Goal: Entertainment & Leisure: Consume media (video, audio)

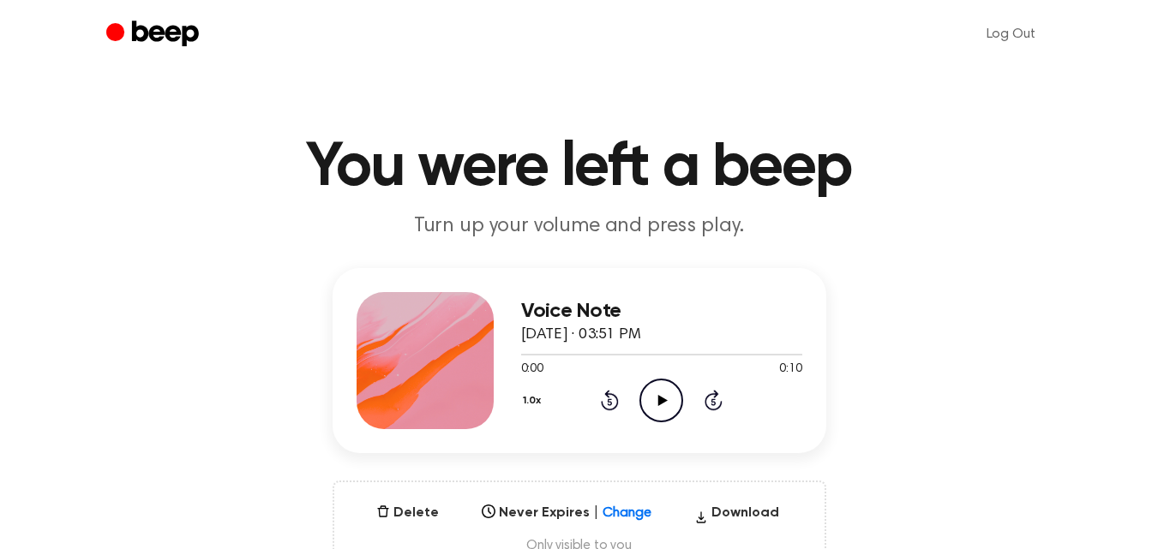
click at [665, 384] on icon "Play Audio" at bounding box center [661, 401] width 44 height 44
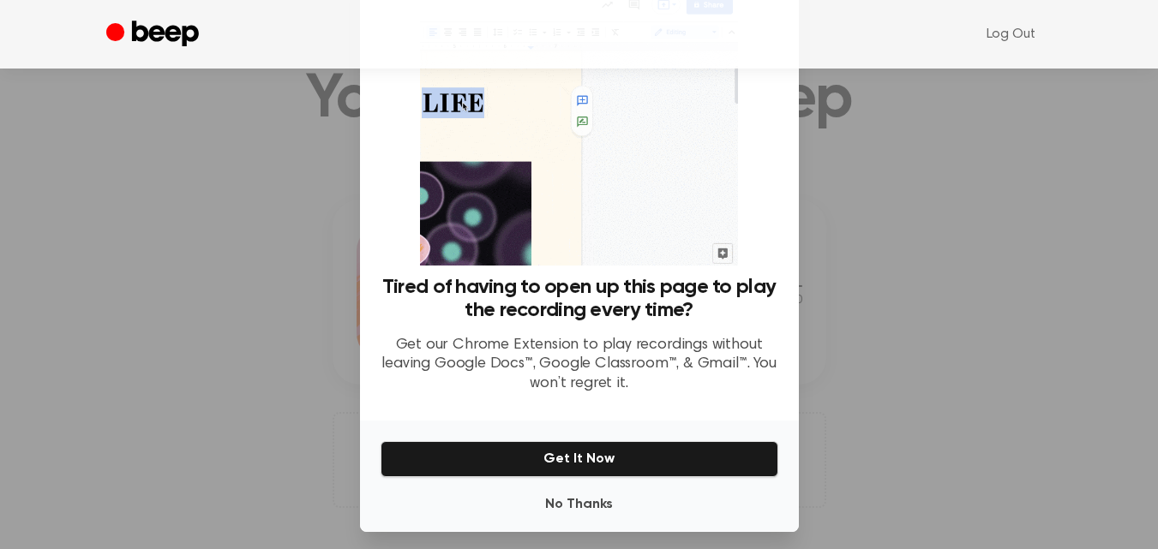
scroll to position [59, 0]
click at [580, 505] on button "No Thanks" at bounding box center [579, 505] width 398 height 34
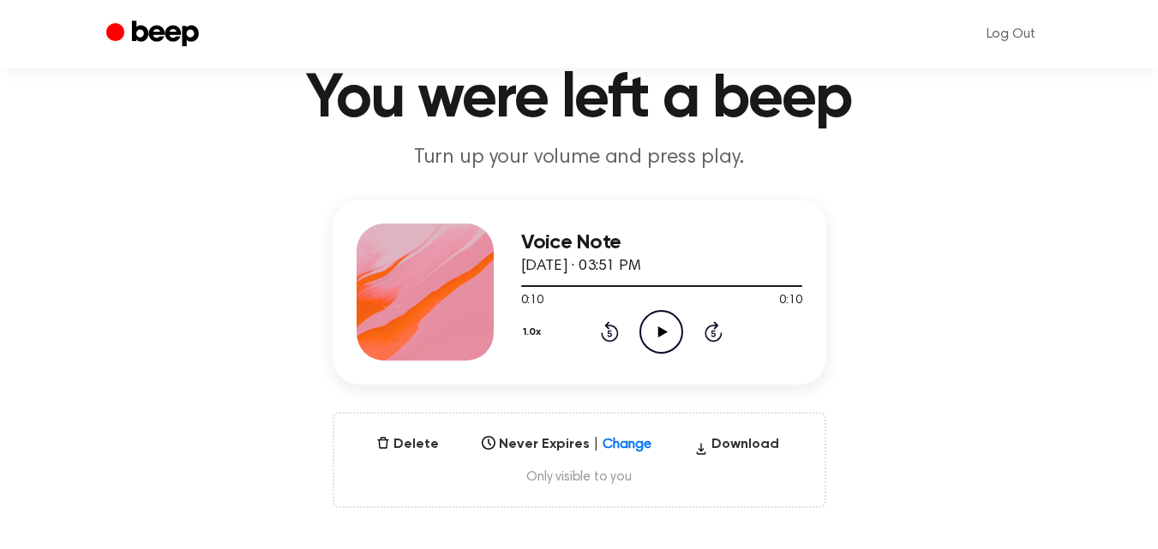
click at [665, 336] on icon "Play Audio" at bounding box center [661, 332] width 44 height 44
click at [665, 336] on icon at bounding box center [661, 331] width 8 height 11
click at [665, 336] on icon "Play Audio" at bounding box center [661, 332] width 44 height 44
click at [639, 330] on icon "Play Audio" at bounding box center [661, 332] width 44 height 44
click at [653, 330] on icon "Pause Audio" at bounding box center [661, 332] width 44 height 44
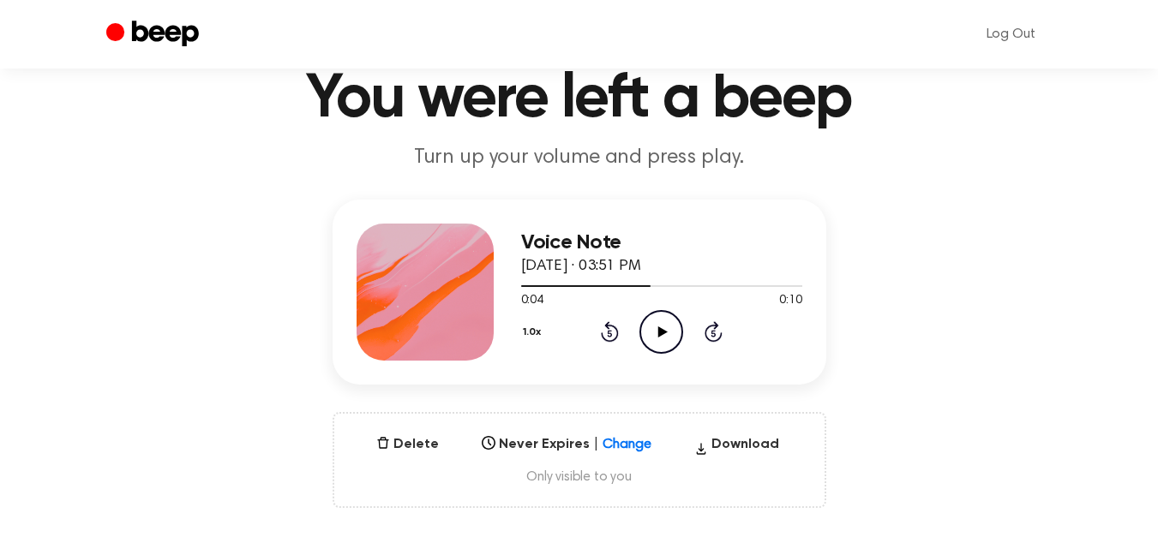
click at [653, 330] on icon "Play Audio" at bounding box center [661, 332] width 44 height 44
click at [653, 330] on icon "Pause Audio" at bounding box center [661, 332] width 44 height 44
click at [661, 335] on icon at bounding box center [662, 331] width 9 height 11
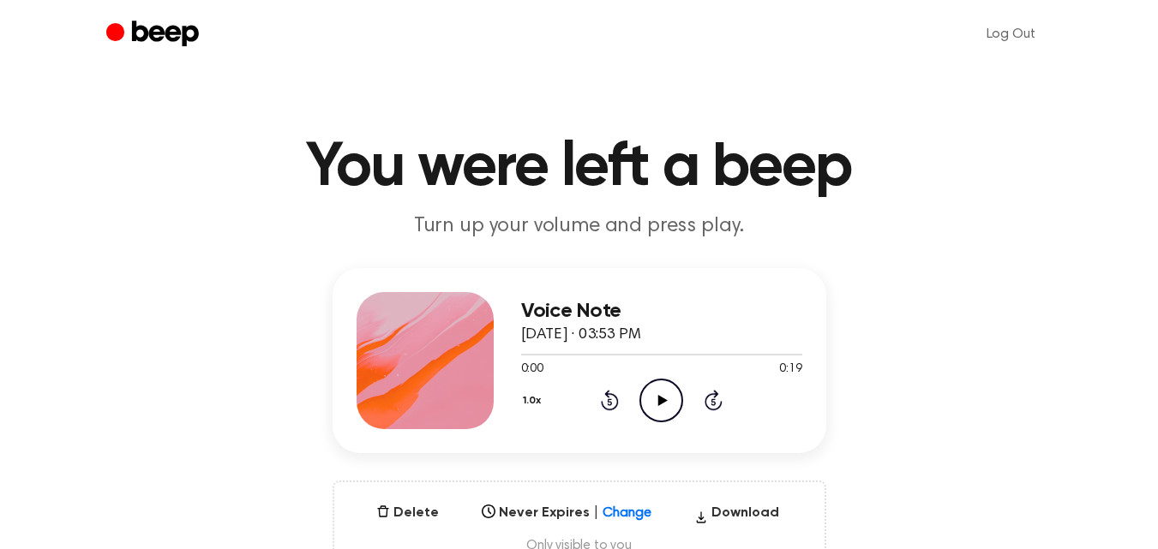
click at [666, 395] on icon "Play Audio" at bounding box center [661, 401] width 44 height 44
click at [649, 402] on icon "Play Audio" at bounding box center [661, 401] width 44 height 44
click at [655, 408] on icon "Play Audio" at bounding box center [661, 401] width 44 height 44
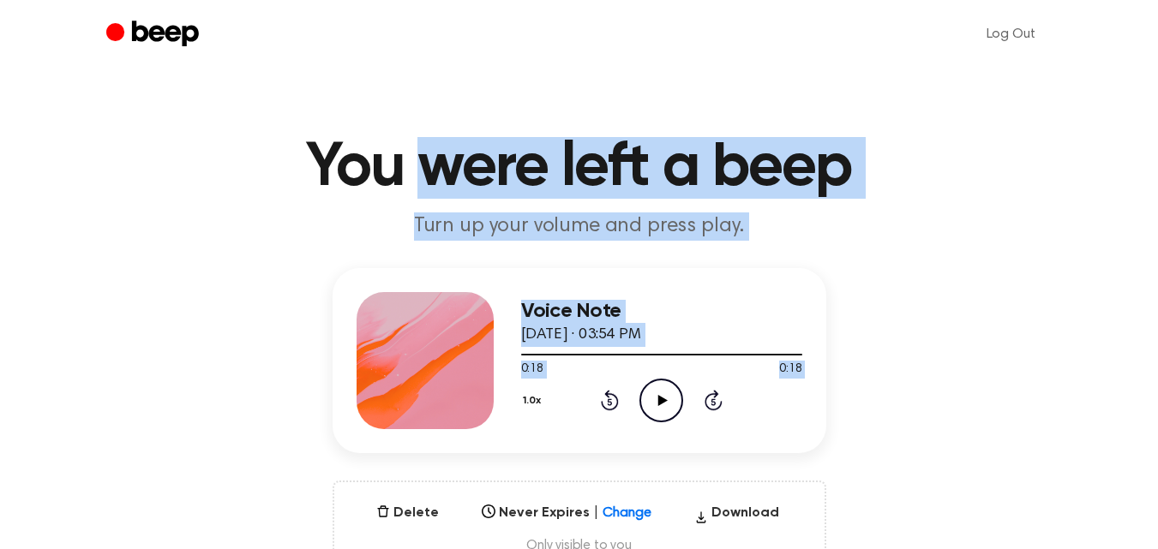
drag, startPoint x: 666, startPoint y: 404, endPoint x: 416, endPoint y: 93, distance: 398.6
click at [416, 93] on main "You were left a beep Turn up your volume and press play. Voice Note August 15, …" at bounding box center [579, 549] width 1158 height 1099
click at [660, 403] on icon at bounding box center [662, 400] width 9 height 11
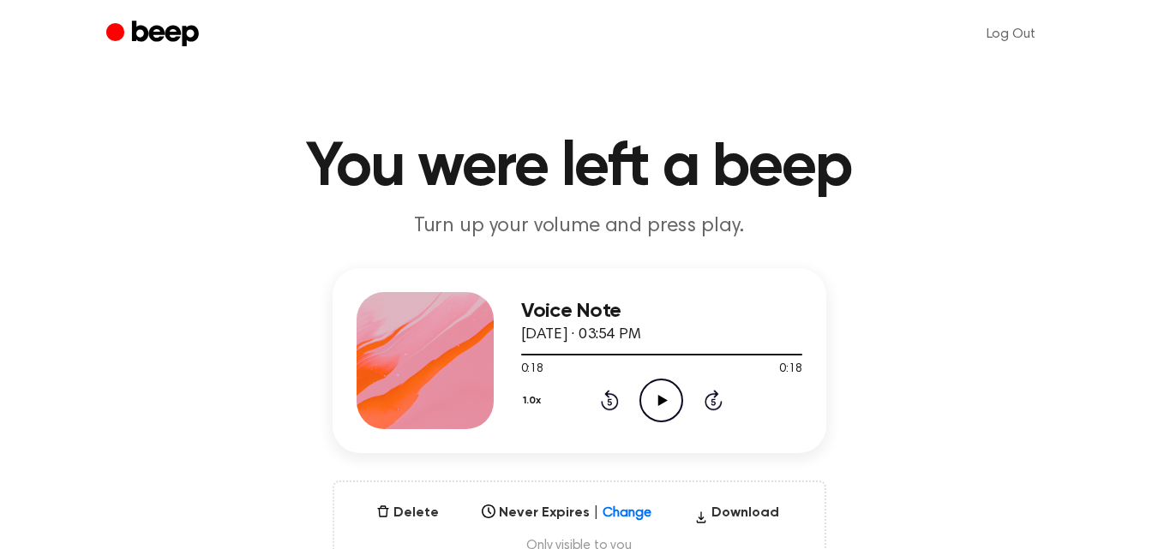
click at [649, 396] on icon "Play Audio" at bounding box center [661, 401] width 44 height 44
click at [661, 398] on icon at bounding box center [662, 400] width 9 height 11
click at [658, 392] on icon "Play Audio" at bounding box center [661, 401] width 44 height 44
click at [656, 396] on icon "Play Audio" at bounding box center [661, 401] width 44 height 44
click at [661, 398] on icon at bounding box center [662, 400] width 9 height 11
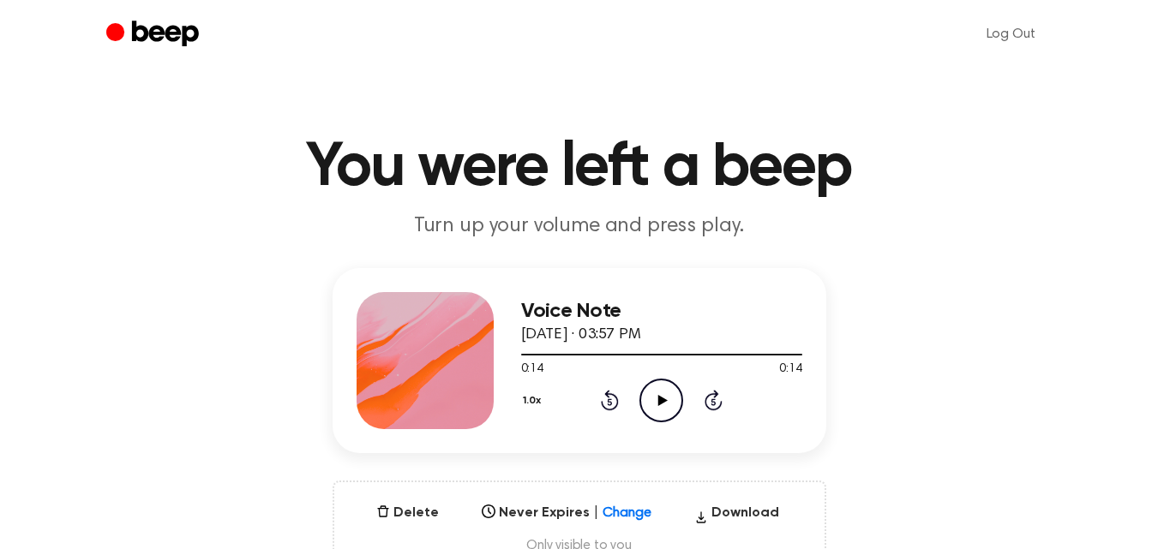
click at [649, 405] on icon "Play Audio" at bounding box center [661, 401] width 44 height 44
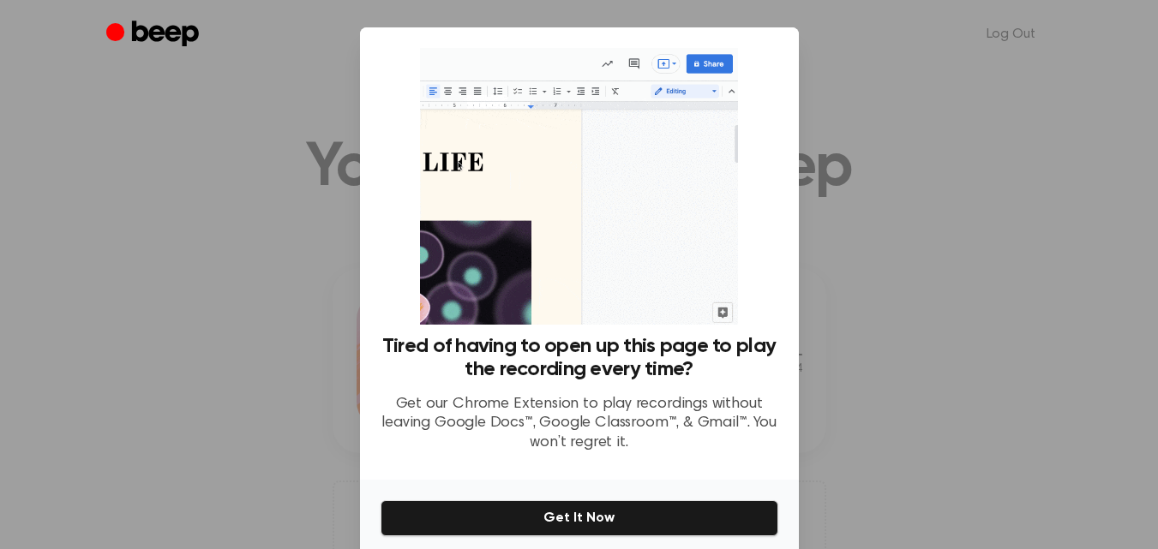
scroll to position [69, 0]
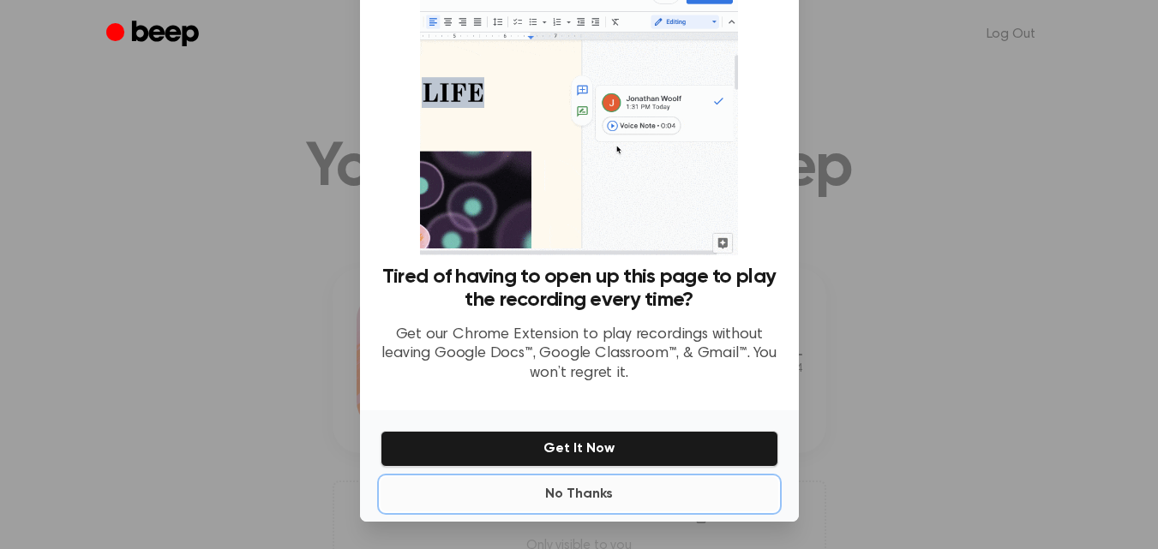
click at [576, 502] on button "No Thanks" at bounding box center [579, 494] width 398 height 34
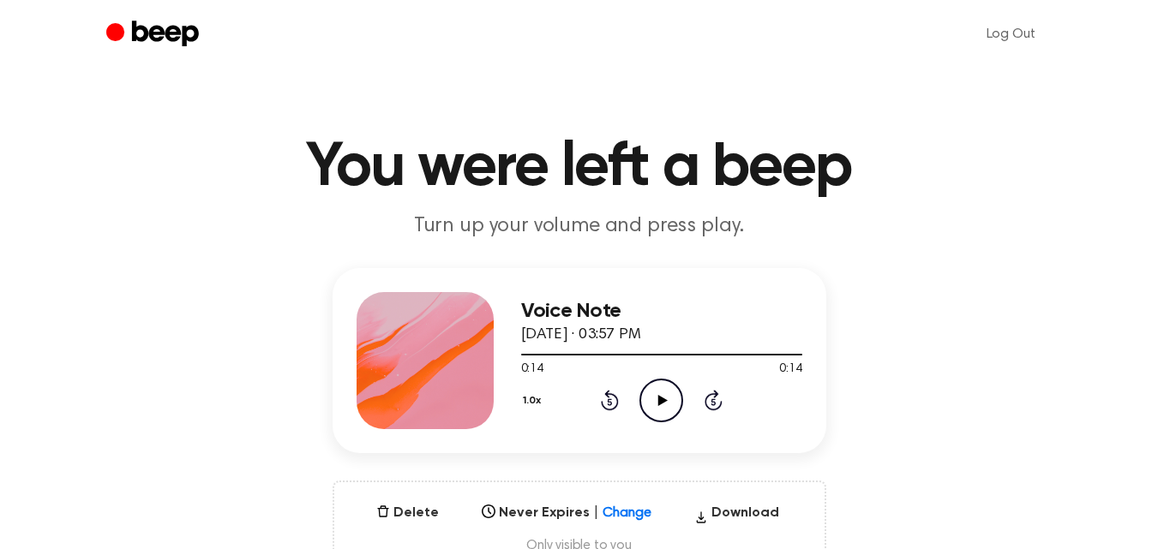
click at [658, 392] on icon "Play Audio" at bounding box center [661, 401] width 44 height 44
click at [679, 399] on icon "Play Audio" at bounding box center [661, 401] width 44 height 44
click at [669, 406] on icon "Play Audio" at bounding box center [661, 401] width 44 height 44
click at [666, 400] on icon at bounding box center [662, 400] width 9 height 11
click at [660, 413] on icon "Play Audio" at bounding box center [661, 401] width 44 height 44
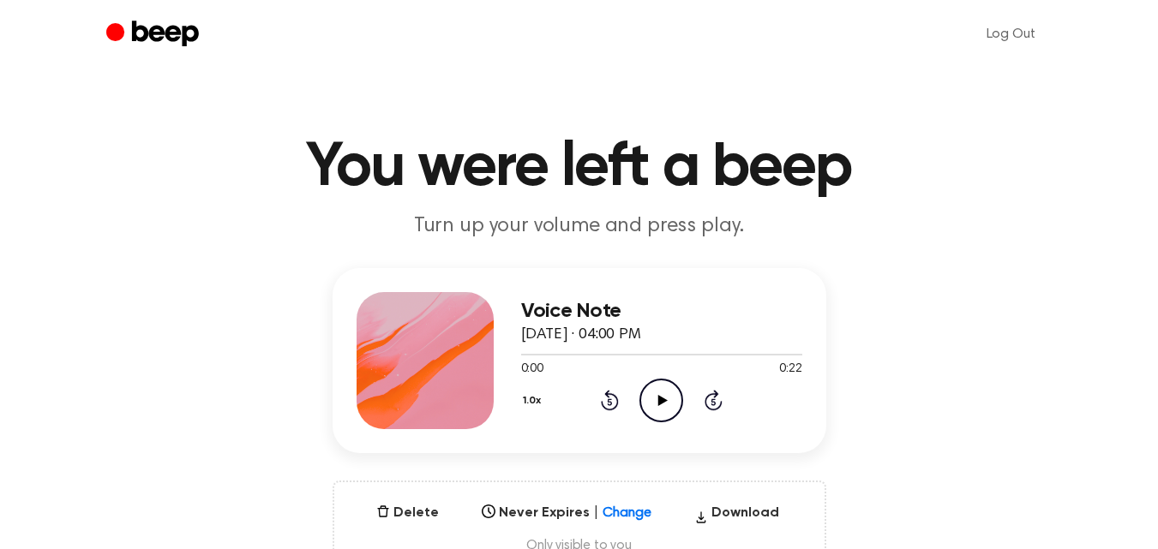
click at [670, 393] on icon "Play Audio" at bounding box center [661, 401] width 44 height 44
click at [660, 397] on icon at bounding box center [662, 400] width 9 height 11
